Goal: Task Accomplishment & Management: Manage account settings

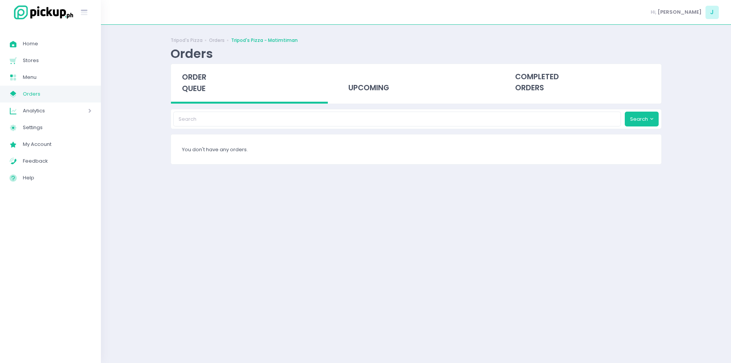
drag, startPoint x: 0, startPoint y: 0, endPoint x: 34, endPoint y: 95, distance: 101.0
click at [34, 95] on span "Orders" at bounding box center [57, 94] width 69 height 10
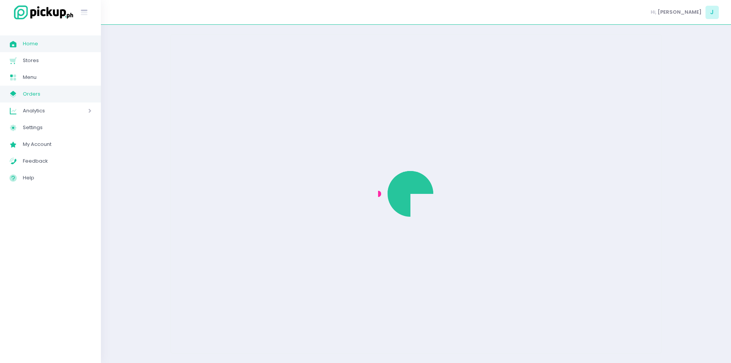
click at [21, 46] on span "Home Created with Sketch." at bounding box center [16, 44] width 13 height 10
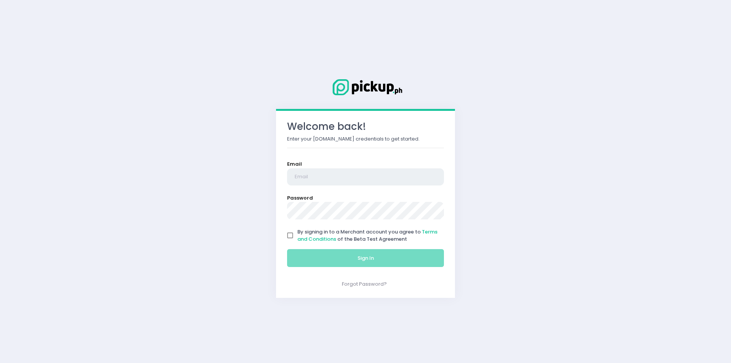
type input "[EMAIL_ADDRESS][DOMAIN_NAME]"
click at [294, 234] on input "By signing in to a Merchant account you agree to Terms and Conditions of the Be…" at bounding box center [290, 235] width 14 height 14
checkbox input "true"
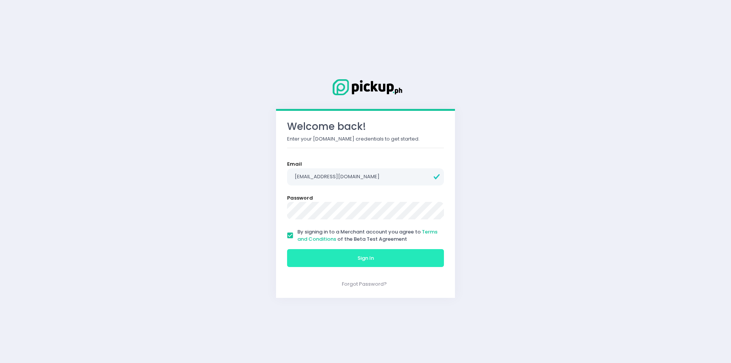
click at [323, 254] on button "Sign In" at bounding box center [365, 258] width 157 height 18
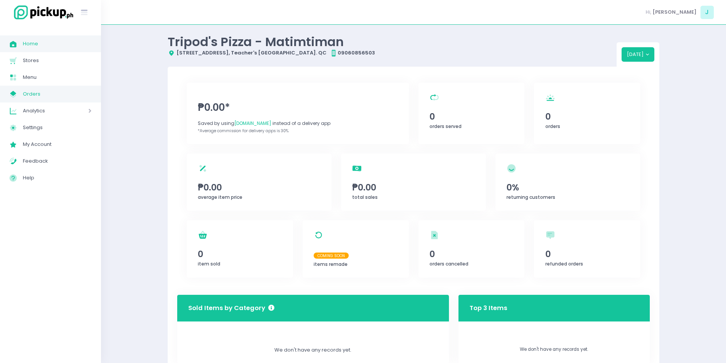
click at [32, 98] on span "Orders" at bounding box center [57, 94] width 69 height 10
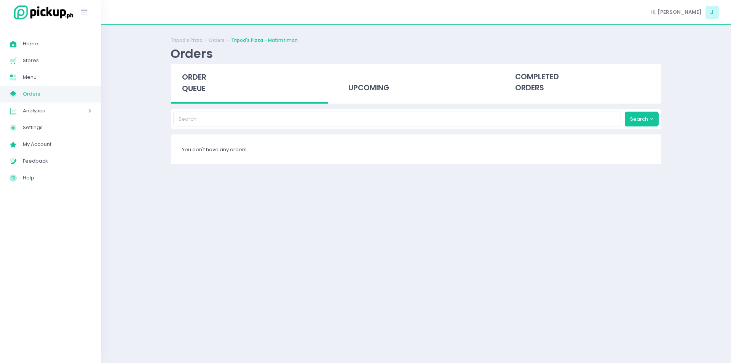
click at [32, 98] on span "Orders" at bounding box center [57, 94] width 69 height 10
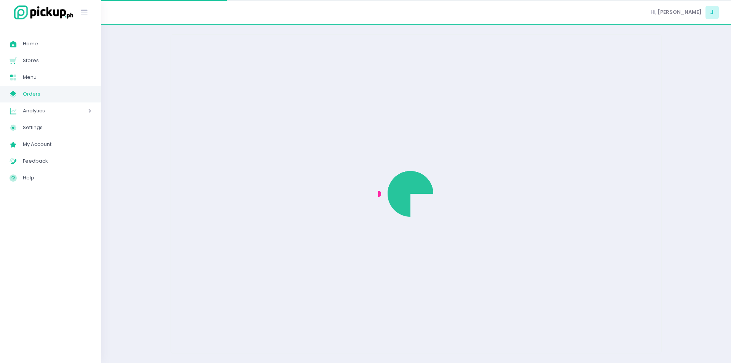
click at [32, 98] on span "Orders" at bounding box center [57, 94] width 69 height 10
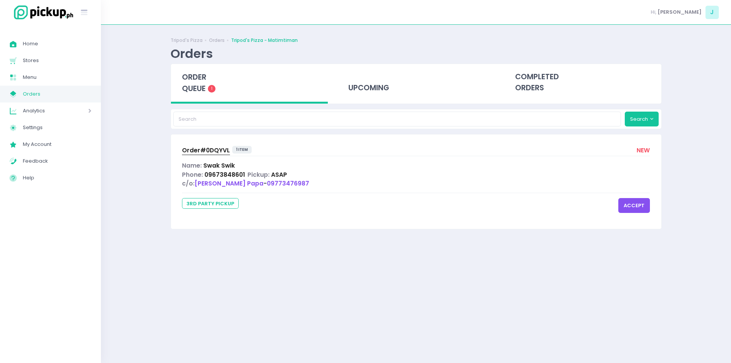
click at [207, 149] on span "Order# 0DQYVL" at bounding box center [206, 150] width 48 height 8
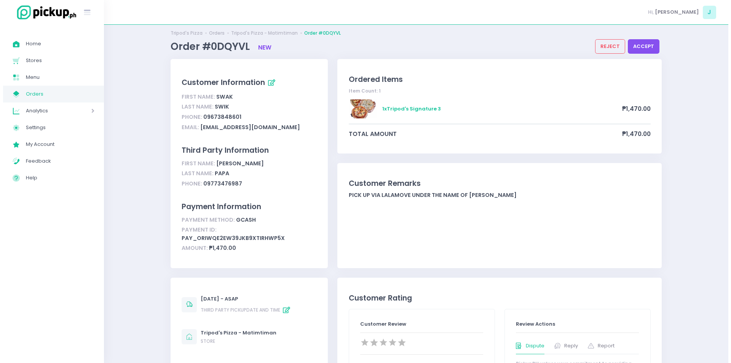
scroll to position [8, 0]
click at [648, 45] on button "accept" at bounding box center [641, 45] width 32 height 14
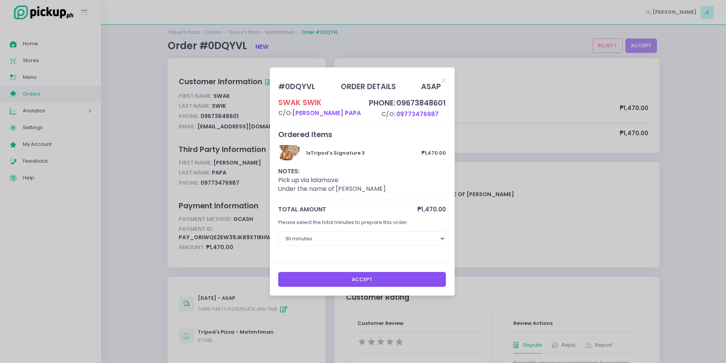
click at [403, 282] on button "Accept" at bounding box center [362, 279] width 168 height 14
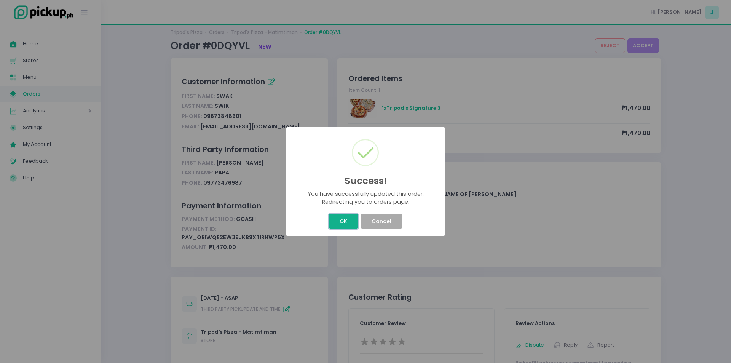
click at [337, 223] on button "OK" at bounding box center [343, 221] width 29 height 14
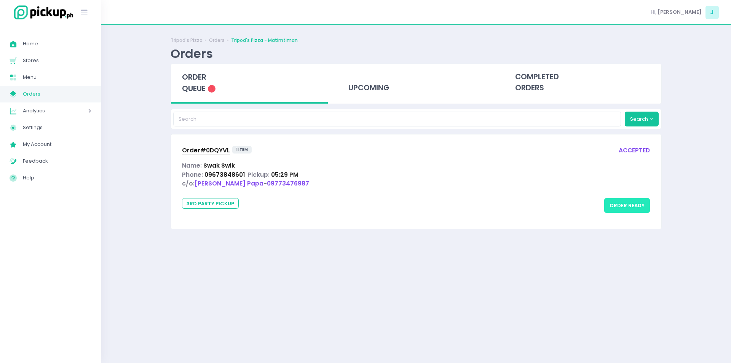
click at [626, 204] on button "order ready" at bounding box center [628, 205] width 46 height 14
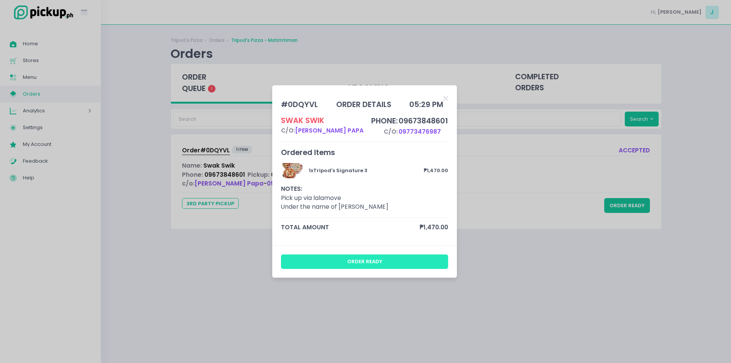
click at [415, 267] on button "order ready" at bounding box center [365, 261] width 168 height 14
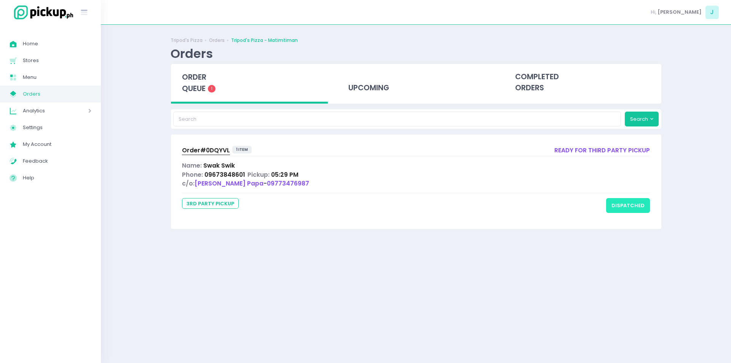
click at [630, 211] on button "dispatched" at bounding box center [628, 205] width 44 height 14
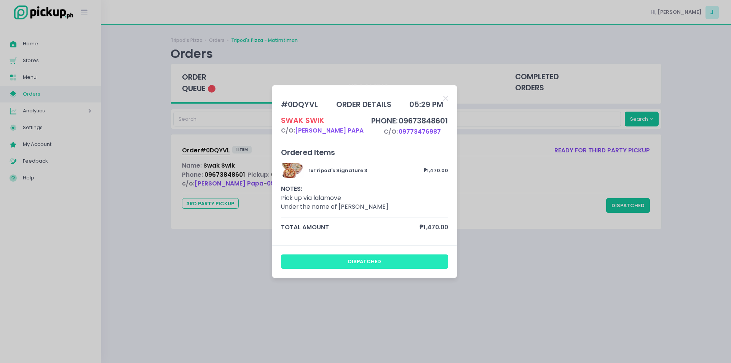
click at [382, 256] on button "dispatched" at bounding box center [365, 261] width 168 height 14
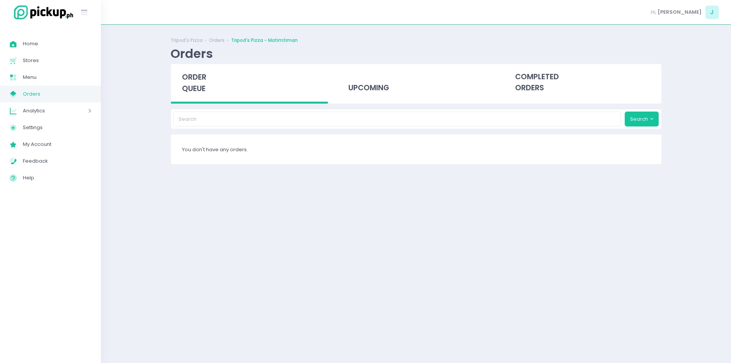
click at [64, 97] on span "Orders" at bounding box center [57, 94] width 69 height 10
click at [65, 94] on span "Orders" at bounding box center [57, 94] width 69 height 10
